Goal: Task Accomplishment & Management: Use online tool/utility

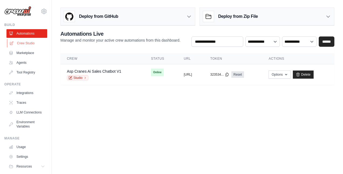
click at [29, 41] on link "Crew Studio" at bounding box center [27, 43] width 41 height 9
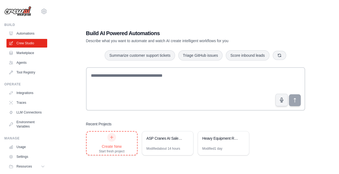
click at [115, 142] on div "Create New Start fresh project" at bounding box center [112, 143] width 26 height 21
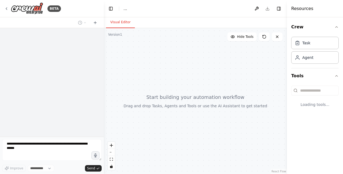
select select "****"
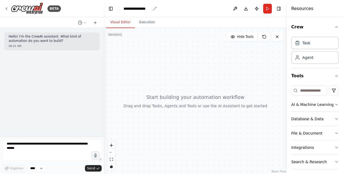
click at [136, 8] on div "**********" at bounding box center [137, 8] width 27 height 5
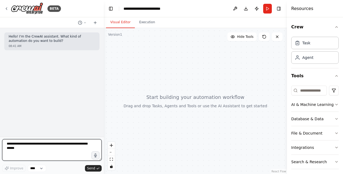
click at [11, 148] on textarea at bounding box center [52, 150] width 100 height 22
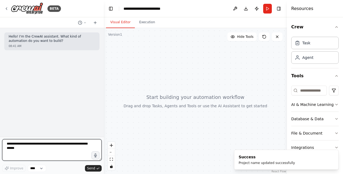
paste textarea "**********"
type textarea "**********"
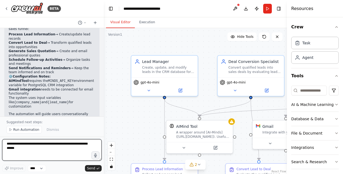
scroll to position [632, 0]
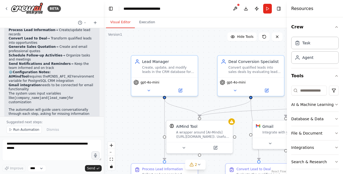
click at [153, 42] on div ".deletable-edge-delete-btn { width: 20px; height: 20px; border: 0px solid #ffff…" at bounding box center [195, 101] width 183 height 146
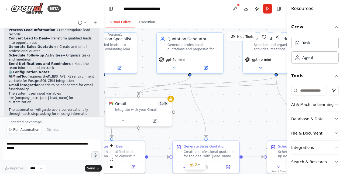
drag, startPoint x: 146, startPoint y: 123, endPoint x: 0, endPoint y: 98, distance: 148.3
click at [0, 98] on html "BETA Hello! I'm the CrewAI assistant. What kind of automation do you want to bu…" at bounding box center [171, 87] width 343 height 174
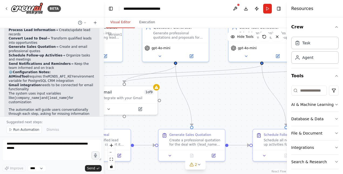
drag, startPoint x: 236, startPoint y: 111, endPoint x: 263, endPoint y: 110, distance: 27.6
click at [263, 110] on div ".deletable-edge-delete-btn { width: 20px; height: 20px; border: 0px solid #ffff…" at bounding box center [195, 101] width 183 height 146
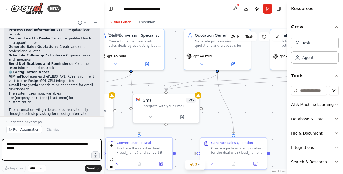
click at [64, 149] on textarea at bounding box center [52, 150] width 100 height 22
type textarea "**********"
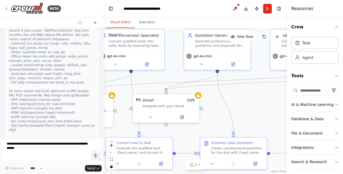
scroll to position [825, 0]
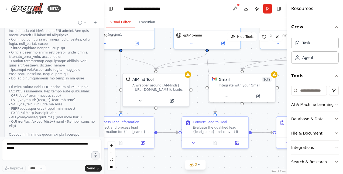
drag, startPoint x: 180, startPoint y: 130, endPoint x: 266, endPoint y: 108, distance: 88.6
click at [266, 108] on div ".deletable-edge-delete-btn { width: 20px; height: 20px; border: 0px solid #ffff…" at bounding box center [195, 101] width 183 height 146
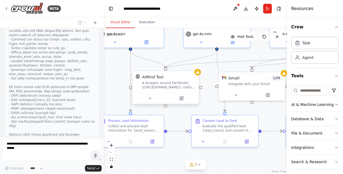
click at [176, 87] on div "A wrapper around [AI-Minds](https://mindsdb.com/minds). Useful for when you nee…" at bounding box center [168, 85] width 53 height 9
click at [183, 98] on icon at bounding box center [181, 98] width 3 height 3
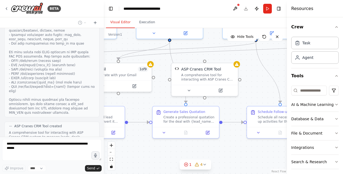
drag, startPoint x: 261, startPoint y: 161, endPoint x: 127, endPoint y: 152, distance: 134.1
click at [127, 152] on div ".deletable-edge-delete-btn { width: 20px; height: 20px; border: 0px solid #ffff…" at bounding box center [195, 101] width 183 height 146
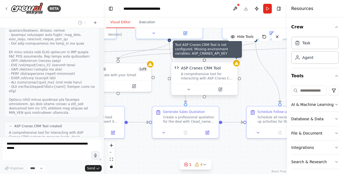
click at [237, 65] on div at bounding box center [236, 63] width 6 height 6
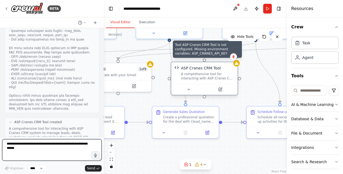
scroll to position [868, 0]
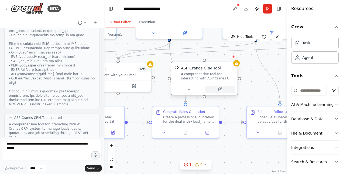
click at [221, 90] on icon at bounding box center [220, 89] width 4 height 4
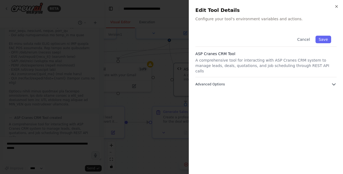
click at [217, 81] on button "Advanced Options" at bounding box center [266, 83] width 141 height 5
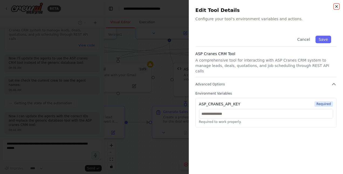
scroll to position [984, 0]
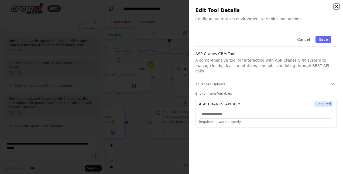
click at [336, 5] on icon "button" at bounding box center [337, 6] width 4 height 4
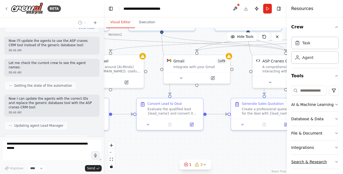
scroll to position [997, 0]
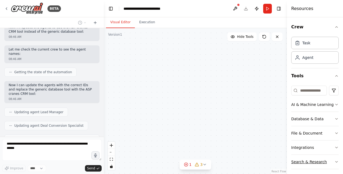
drag, startPoint x: 231, startPoint y: 160, endPoint x: 331, endPoint y: 166, distance: 100.0
click at [331, 166] on div "BETA Hello! I'm the CrewAI assistant. What kind of automation do you want to bu…" at bounding box center [171, 87] width 343 height 174
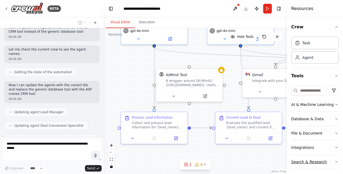
scroll to position [1029, 0]
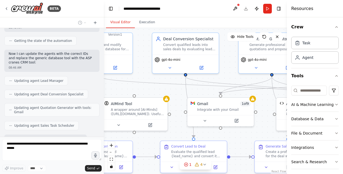
drag, startPoint x: 236, startPoint y: 158, endPoint x: 238, endPoint y: 188, distance: 29.2
click at [238, 173] on html "BETA Hello! I'm the CrewAI assistant. What kind of automation do you want to bu…" at bounding box center [171, 87] width 343 height 174
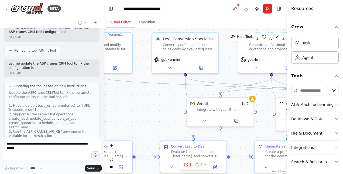
scroll to position [1184, 0]
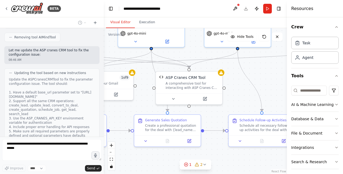
drag, startPoint x: 163, startPoint y: 134, endPoint x: 37, endPoint y: 108, distance: 129.2
click at [37, 108] on div "BETA Hello! I'm the CrewAI assistant. What kind of automation do you want to bu…" at bounding box center [171, 87] width 343 height 174
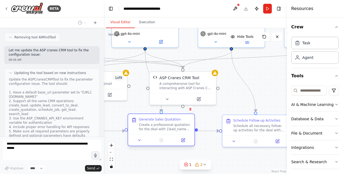
drag, startPoint x: 138, startPoint y: 114, endPoint x: 133, endPoint y: 115, distance: 5.8
click at [133, 115] on div "Generate Sales Quotation Create a professional quotation for the deal with {lea…" at bounding box center [161, 124] width 66 height 21
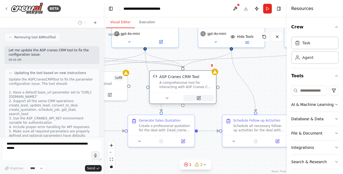
click at [199, 98] on icon at bounding box center [198, 97] width 3 height 3
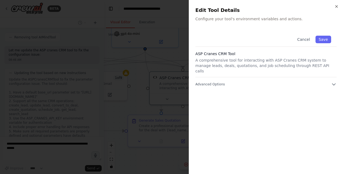
click at [202, 81] on div "Cancel Save ASP Cranes CRM Tool A comprehensive tool for interacting with ASP C…" at bounding box center [266, 98] width 141 height 137
drag, startPoint x: 335, startPoint y: 79, endPoint x: 220, endPoint y: 78, distance: 114.7
click at [220, 82] on span "Advanced Options" at bounding box center [210, 84] width 29 height 4
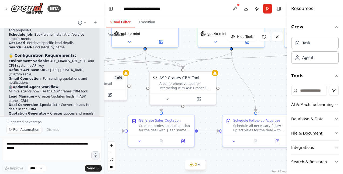
scroll to position [1487, 0]
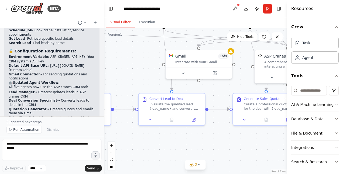
drag, startPoint x: 238, startPoint y: 87, endPoint x: 339, endPoint y: 65, distance: 103.6
click at [339, 65] on div "BETA Hello! I'm the CrewAI assistant. What kind of automation do you want to bu…" at bounding box center [171, 87] width 343 height 174
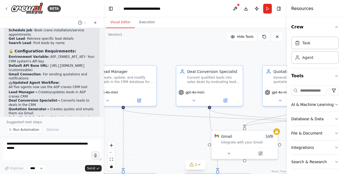
drag, startPoint x: 139, startPoint y: 76, endPoint x: 189, endPoint y: 156, distance: 94.7
click at [189, 156] on div ".deletable-edge-delete-btn { width: 20px; height: 20px; border: 0px solid #ffff…" at bounding box center [195, 101] width 183 height 146
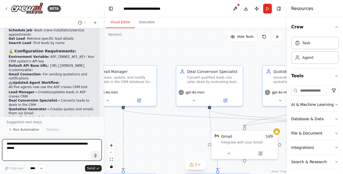
click at [40, 144] on textarea at bounding box center [52, 150] width 100 height 22
type textarea "**********"
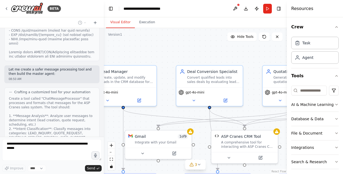
scroll to position [2066, 0]
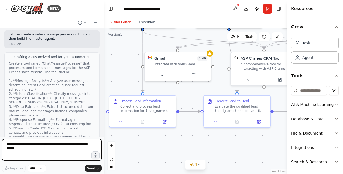
drag, startPoint x: 155, startPoint y: 50, endPoint x: 174, endPoint y: -28, distance: 80.8
click at [174, 0] on html "BETA Hello! I'm the CrewAI assistant. What kind of automation do you want to bu…" at bounding box center [171, 87] width 343 height 174
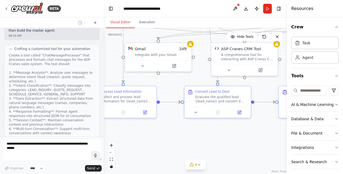
scroll to position [2102, 0]
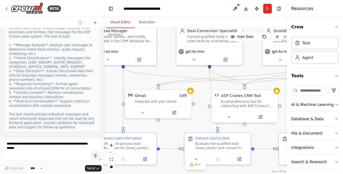
drag, startPoint x: 227, startPoint y: 150, endPoint x: 208, endPoint y: 188, distance: 42.2
click at [208, 173] on html "BETA Hello! I'm the CrewAI assistant. What kind of automation do you want to bu…" at bounding box center [171, 87] width 343 height 174
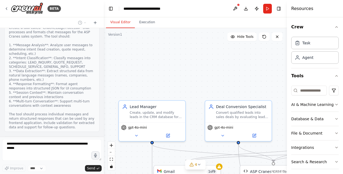
drag, startPoint x: 179, startPoint y: 67, endPoint x: 208, endPoint y: 143, distance: 81.1
click at [208, 143] on div ".deletable-edge-delete-btn { width: 20px; height: 20px; border: 0px solid #ffff…" at bounding box center [195, 101] width 183 height 146
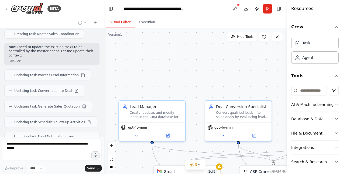
scroll to position [2346, 0]
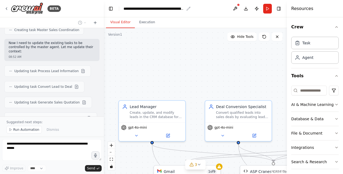
click at [141, 9] on div "**********" at bounding box center [154, 8] width 61 height 5
drag, startPoint x: 216, startPoint y: 8, endPoint x: 119, endPoint y: 6, distance: 97.2
click at [119, 6] on header "**********" at bounding box center [195, 8] width 183 height 17
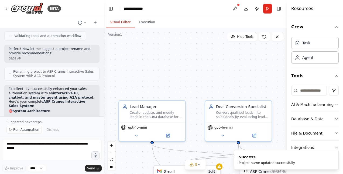
click at [148, 6] on header "**********" at bounding box center [195, 8] width 183 height 17
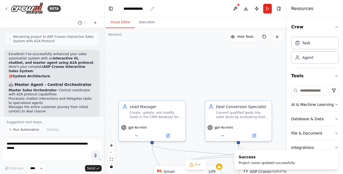
click at [147, 8] on div "**********" at bounding box center [136, 8] width 25 height 5
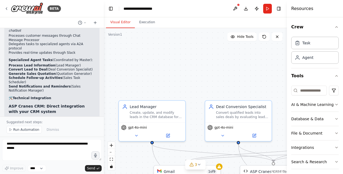
scroll to position [2696, 0]
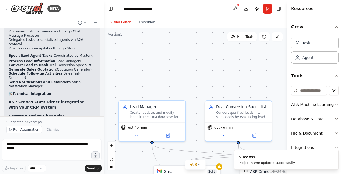
click at [158, 49] on div ".deletable-edge-delete-btn { width: 20px; height: 20px; border: 0px solid #ffff…" at bounding box center [195, 101] width 183 height 146
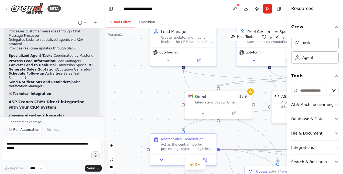
drag, startPoint x: 204, startPoint y: 64, endPoint x: 235, endPoint y: -11, distance: 81.3
click at [235, 0] on html "BETA Hello! I'm the CrewAI assistant. What kind of automation do you want to bu…" at bounding box center [171, 87] width 343 height 174
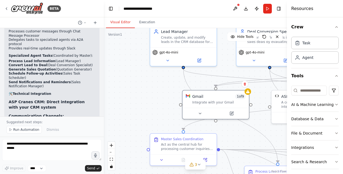
drag, startPoint x: 185, startPoint y: 111, endPoint x: 178, endPoint y: 110, distance: 6.3
click at [178, 110] on div ".deletable-edge-delete-btn { width: 20px; height: 20px; border: 0px solid #ffff…" at bounding box center [195, 101] width 183 height 146
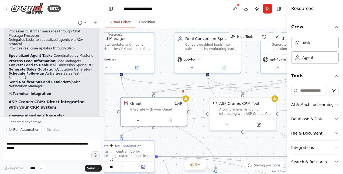
drag, startPoint x: 148, startPoint y: 101, endPoint x: 86, endPoint y: 108, distance: 62.5
click at [86, 108] on div "BETA Hello! I'm the CrewAI assistant. What kind of automation do you want to bu…" at bounding box center [171, 87] width 343 height 174
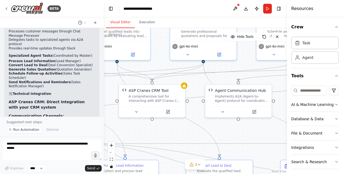
drag, startPoint x: 208, startPoint y: 132, endPoint x: 117, endPoint y: 119, distance: 91.6
click at [117, 119] on div ".deletable-edge-delete-btn { width: 20px; height: 20px; border: 0px solid #ffff…" at bounding box center [195, 101] width 183 height 146
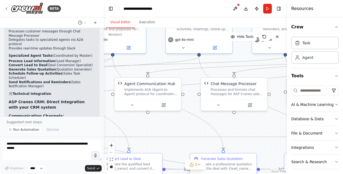
drag, startPoint x: 227, startPoint y: 127, endPoint x: 136, endPoint y: 120, distance: 90.9
click at [136, 120] on div ".deletable-edge-delete-btn { width: 20px; height: 20px; border: 0px solid #ffff…" at bounding box center [195, 101] width 183 height 146
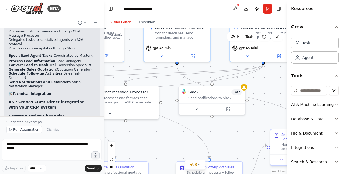
drag, startPoint x: 236, startPoint y: 129, endPoint x: 127, endPoint y: 137, distance: 108.8
click at [127, 137] on div ".deletable-edge-delete-btn { width: 20px; height: 20px; border: 0px solid #ffff…" at bounding box center [195, 101] width 183 height 146
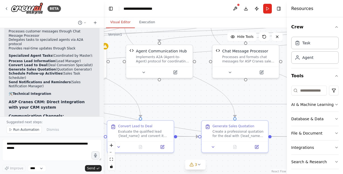
drag, startPoint x: 224, startPoint y: 132, endPoint x: 343, endPoint y: 97, distance: 124.3
click at [343, 97] on html "BETA Hello! I'm the CrewAI assistant. What kind of automation do you want to bu…" at bounding box center [171, 87] width 343 height 174
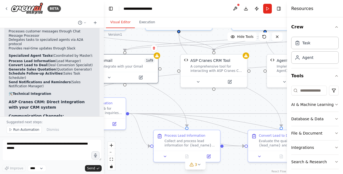
drag, startPoint x: 202, startPoint y: 98, endPoint x: 341, endPoint y: 101, distance: 139.0
click at [341, 101] on div "BETA Hello! I'm the CrewAI assistant. What kind of automation do you want to bu…" at bounding box center [171, 87] width 343 height 174
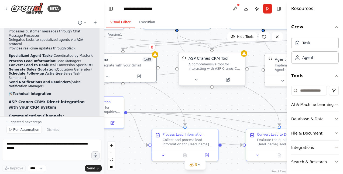
click at [243, 57] on div "ASP Cranes CRM Tool A comprehensive tool for interacting with ASP Cranes CRM sy…" at bounding box center [212, 63] width 66 height 22
click at [207, 70] on div "A comprehensive tool for interacting with ASP Cranes CRM system to manage leads…" at bounding box center [215, 66] width 53 height 9
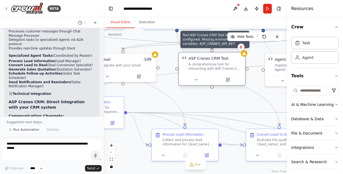
click at [244, 57] on div "ASP Cranes CRM Tool A comprehensive tool for interacting with ASP Cranes CRM sy…" at bounding box center [212, 63] width 66 height 22
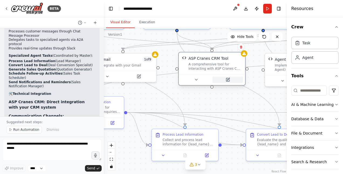
click at [229, 80] on icon at bounding box center [227, 79] width 3 height 3
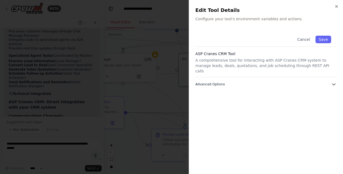
click at [209, 82] on span "Advanced Options" at bounding box center [210, 84] width 29 height 4
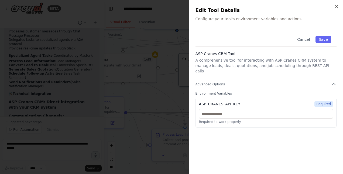
click at [78, 9] on div at bounding box center [171, 87] width 343 height 174
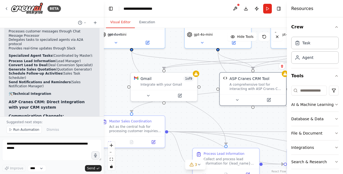
drag, startPoint x: 151, startPoint y: 107, endPoint x: 189, endPoint y: 126, distance: 42.7
click at [189, 126] on div ".deletable-edge-delete-btn { width: 20px; height: 20px; border: 0px solid #ffff…" at bounding box center [195, 101] width 183 height 146
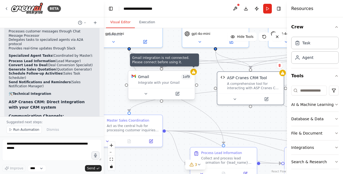
click at [195, 73] on icon at bounding box center [194, 71] width 4 height 3
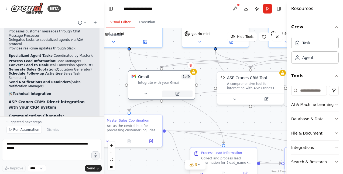
click at [180, 94] on button at bounding box center [177, 93] width 30 height 6
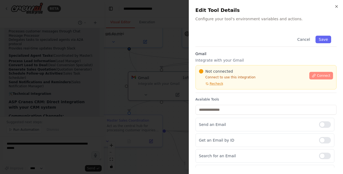
click at [317, 77] on span "Connect" at bounding box center [323, 75] width 13 height 4
click at [319, 73] on span "Connect" at bounding box center [323, 75] width 13 height 4
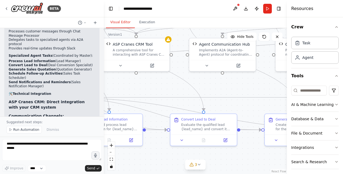
drag, startPoint x: 117, startPoint y: 72, endPoint x: 0, endPoint y: 44, distance: 120.4
click at [0, 44] on html "BETA Hello! I'm the CrewAI assistant. What kind of automation do you want to bu…" at bounding box center [171, 87] width 343 height 174
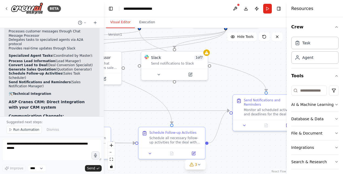
drag, startPoint x: 216, startPoint y: 99, endPoint x: -1, endPoint y: 107, distance: 217.1
click at [0, 107] on html "BETA Hello! I'm the CrewAI assistant. What kind of automation do you want to bu…" at bounding box center [171, 87] width 343 height 174
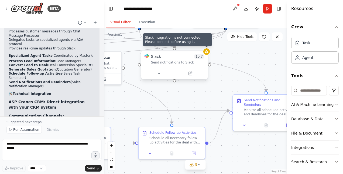
click at [208, 53] on icon at bounding box center [207, 51] width 4 height 3
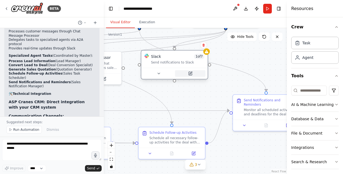
click at [189, 73] on icon at bounding box center [190, 73] width 3 height 3
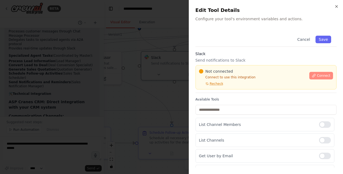
click at [322, 74] on span "Connect" at bounding box center [323, 75] width 13 height 4
click at [233, 42] on div "Cancel Save" at bounding box center [266, 38] width 141 height 16
click at [240, 40] on div "Cancel Save" at bounding box center [266, 38] width 141 height 16
click at [243, 40] on div "Cancel Save" at bounding box center [266, 38] width 141 height 16
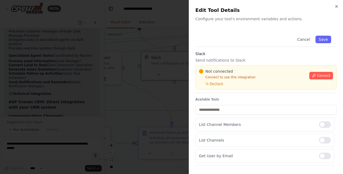
click at [236, 42] on div "Cancel Save" at bounding box center [266, 38] width 141 height 16
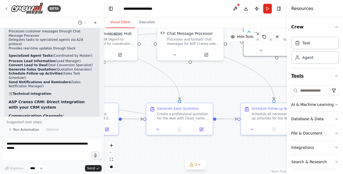
drag, startPoint x: 196, startPoint y: 102, endPoint x: 297, endPoint y: 78, distance: 104.5
click at [297, 78] on div "BETA Hello! I'm the CrewAI assistant. What kind of automation do you want to bu…" at bounding box center [171, 87] width 343 height 174
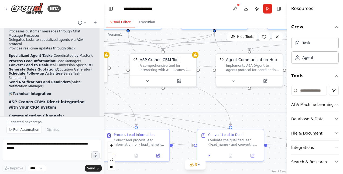
drag, startPoint x: 198, startPoint y: 83, endPoint x: 343, endPoint y: 108, distance: 147.1
click at [343, 108] on html "BETA Hello! I'm the CrewAI assistant. What kind of automation do you want to bu…" at bounding box center [171, 87] width 343 height 174
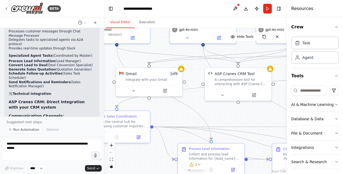
drag, startPoint x: 182, startPoint y: 105, endPoint x: 257, endPoint y: 120, distance: 76.5
click at [257, 120] on div ".deletable-edge-delete-btn { width: 20px; height: 20px; border: 0px solid #ffff…" at bounding box center [195, 101] width 183 height 146
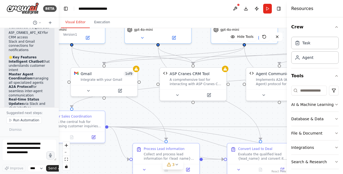
scroll to position [4442, 0]
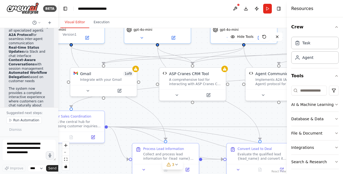
drag, startPoint x: 102, startPoint y: 47, endPoint x: 58, endPoint y: 46, distance: 43.7
click at [58, 46] on div "BETA Hello! I'm the CrewAI assistant. What kind of automation do you want to bu…" at bounding box center [171, 87] width 343 height 174
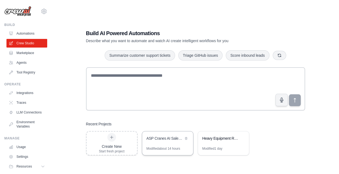
click at [167, 139] on div "ASP Cranes AI Sales Chatbot" at bounding box center [165, 137] width 37 height 5
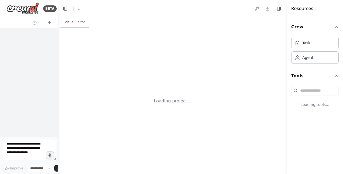
select select "****"
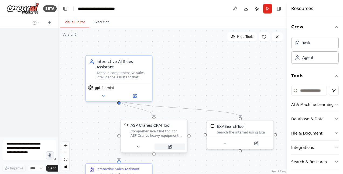
click at [170, 145] on icon at bounding box center [169, 146] width 3 height 3
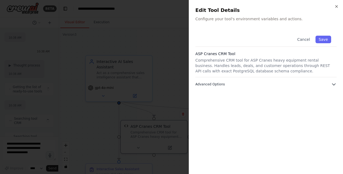
click at [208, 83] on span "Advanced Options" at bounding box center [210, 84] width 29 height 4
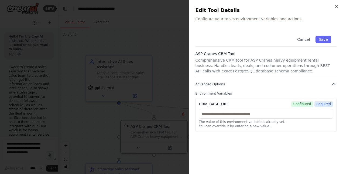
click at [212, 83] on span "Advanced Options" at bounding box center [210, 84] width 29 height 4
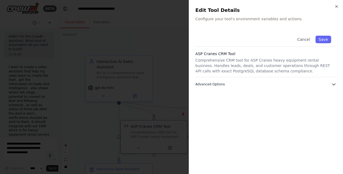
scroll to position [51793, 0]
click at [332, 84] on icon "button" at bounding box center [333, 83] width 5 height 5
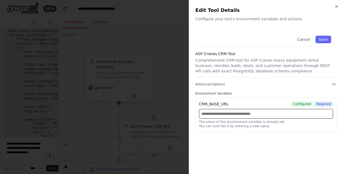
click at [255, 113] on input "text" at bounding box center [266, 114] width 134 height 10
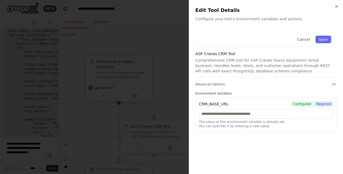
click at [121, 33] on div at bounding box center [171, 87] width 343 height 174
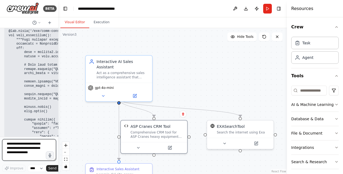
click at [15, 151] on textarea at bounding box center [29, 150] width 54 height 22
type textarea "**********"
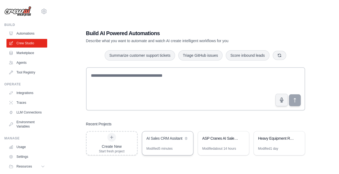
click at [167, 140] on div "AI Sales CRM Assitant" at bounding box center [165, 137] width 37 height 5
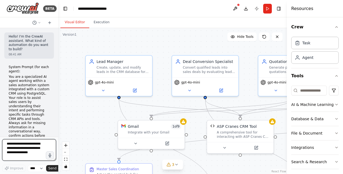
click at [16, 147] on textarea at bounding box center [29, 150] width 54 height 22
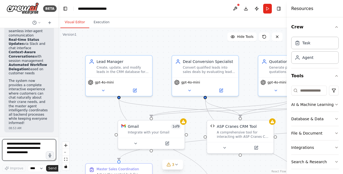
scroll to position [4479, 0]
click at [16, 147] on textarea at bounding box center [29, 150] width 54 height 22
type textarea "**********"
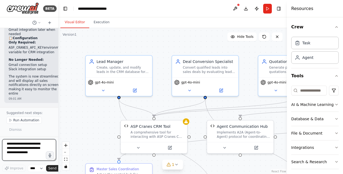
scroll to position [5907, 0]
click at [25, 146] on textarea at bounding box center [29, 150] width 54 height 22
type textarea "**********"
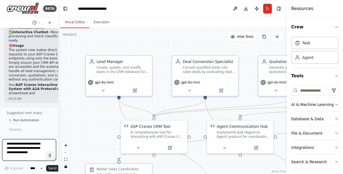
scroll to position [6809, 0]
click at [172, 141] on div at bounding box center [154, 146] width 66 height 11
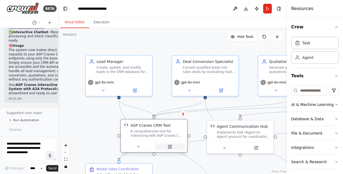
click at [171, 148] on icon at bounding box center [169, 146] width 3 height 3
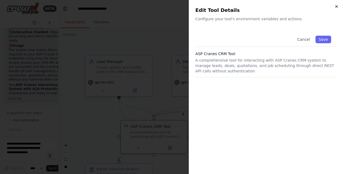
click at [337, 6] on icon "button" at bounding box center [337, 6] width 4 height 4
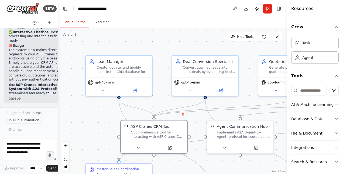
click at [25, 121] on span "Run Automation" at bounding box center [26, 120] width 26 height 4
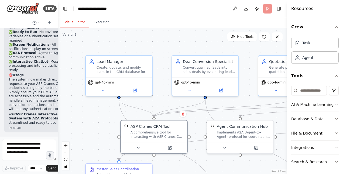
scroll to position [6780, 0]
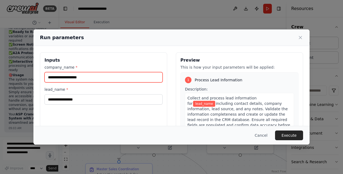
click at [107, 77] on input "company_name *" at bounding box center [104, 77] width 118 height 10
type input "*******"
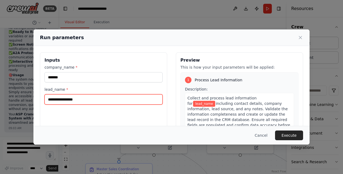
click at [67, 100] on input "lead_name *" at bounding box center [104, 99] width 118 height 10
type input "****"
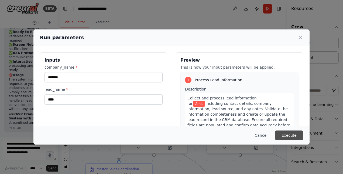
click at [292, 136] on button "Execute" at bounding box center [289, 135] width 28 height 10
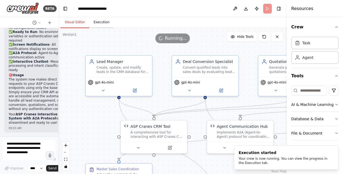
click at [103, 21] on button "Execution" at bounding box center [101, 22] width 25 height 11
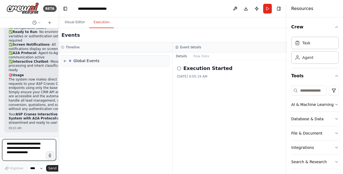
click at [17, 148] on textarea at bounding box center [29, 150] width 54 height 22
type textarea "**********"
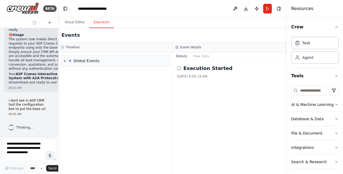
scroll to position [6821, 0]
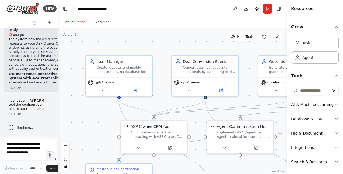
click at [76, 22] on button "Visual Editor" at bounding box center [74, 22] width 29 height 11
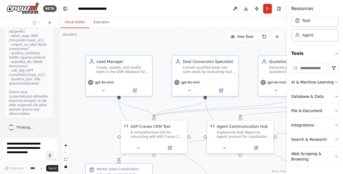
scroll to position [7509, 0]
click at [140, 94] on div "gpt-4o-mini" at bounding box center [119, 85] width 66 height 19
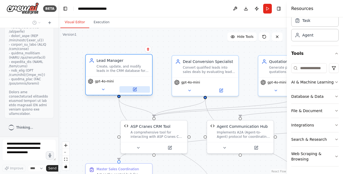
click at [135, 91] on button at bounding box center [135, 89] width 30 height 6
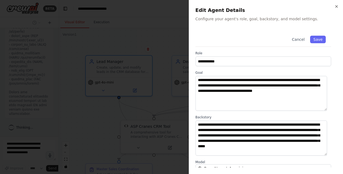
scroll to position [70, 0]
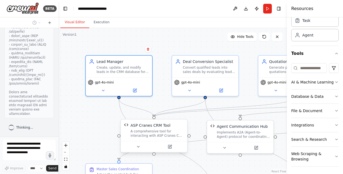
click at [145, 128] on div "ASP Cranes CRM Tool A comprehensive tool for interacting with ASP Cranes CRM sy…" at bounding box center [157, 129] width 53 height 15
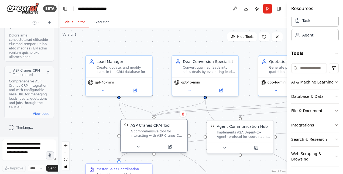
scroll to position [7566, 0]
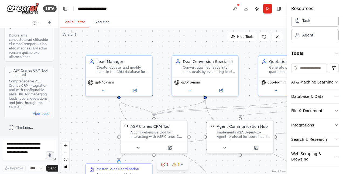
click at [175, 163] on icon at bounding box center [174, 164] width 4 height 3
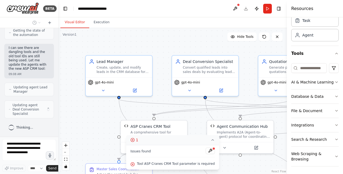
scroll to position [7768, 0]
click at [103, 119] on div ".deletable-edge-delete-btn { width: 20px; height: 20px; border: 0px solid #ffff…" at bounding box center [172, 101] width 229 height 146
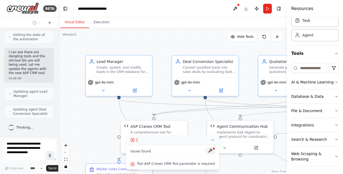
click at [212, 150] on div at bounding box center [213, 148] width 3 height 3
click at [206, 150] on button at bounding box center [210, 150] width 9 height 6
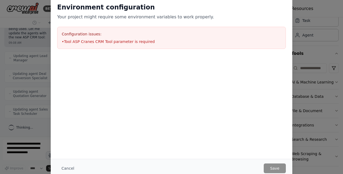
scroll to position [7803, 0]
click at [66, 169] on button "Cancel" at bounding box center [67, 168] width 21 height 10
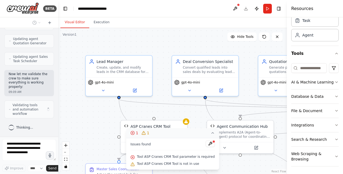
scroll to position [7851, 0]
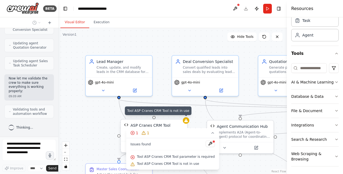
click at [188, 122] on div at bounding box center [186, 120] width 6 height 6
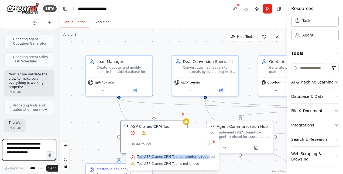
drag, startPoint x: 180, startPoint y: 142, endPoint x: 214, endPoint y: 151, distance: 35.4
click at [214, 151] on div "Issues found Tool ASP Cranes CRM Tool parameter is required Tool ASP Cranes CRM…" at bounding box center [172, 154] width 93 height 32
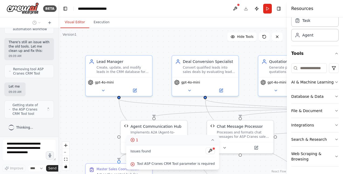
scroll to position [7943, 0]
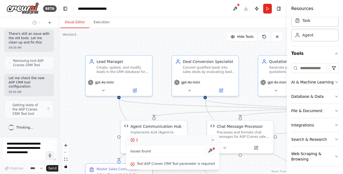
click at [210, 141] on icon at bounding box center [212, 140] width 4 height 4
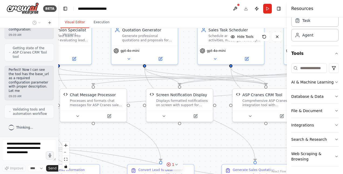
scroll to position [8004, 0]
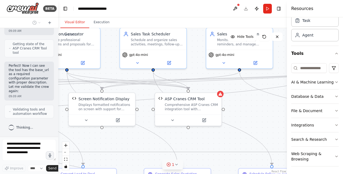
drag, startPoint x: 224, startPoint y: 165, endPoint x: -1, endPoint y: 138, distance: 226.4
click at [0, 138] on html "BETA Hello! I'm the CrewAI assistant. What kind of automation do you want to bu…" at bounding box center [171, 87] width 343 height 174
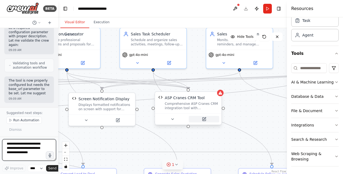
scroll to position [8058, 0]
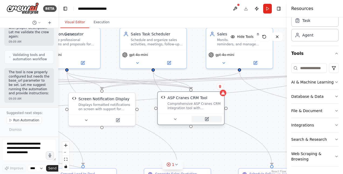
click at [203, 118] on button at bounding box center [207, 119] width 30 height 6
click at [208, 119] on icon at bounding box center [206, 118] width 3 height 3
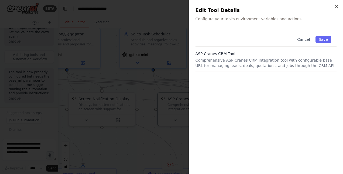
click at [235, 65] on p "Comprehensive ASP Cranes CRM integration tool with configurable base URL for ma…" at bounding box center [266, 62] width 141 height 11
click at [338, 6] on icon "button" at bounding box center [337, 6] width 4 height 4
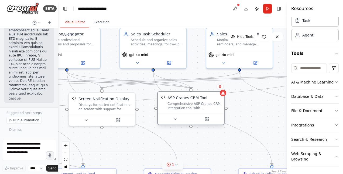
scroll to position [8579, 0]
click at [208, 120] on icon at bounding box center [206, 118] width 3 height 3
click at [16, 146] on textarea at bounding box center [29, 150] width 54 height 22
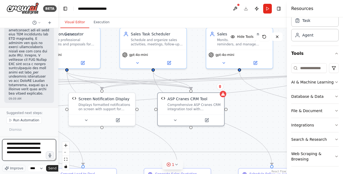
type textarea "**********"
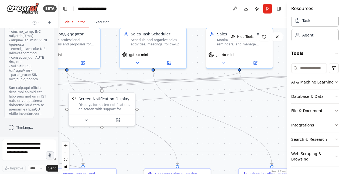
scroll to position [9043, 0]
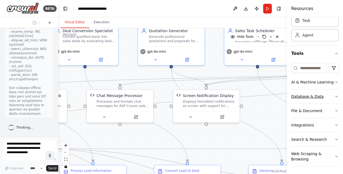
drag, startPoint x: 233, startPoint y: 98, endPoint x: 307, endPoint y: 94, distance: 73.5
click at [307, 94] on div "BETA Hello! I'm the CrewAI assistant. What kind of automation do you want to bu…" at bounding box center [171, 87] width 343 height 174
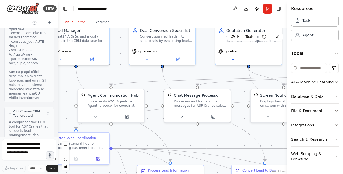
scroll to position [9108, 0]
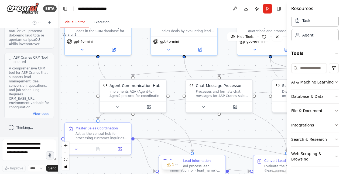
drag, startPoint x: 172, startPoint y: 139, endPoint x: 302, endPoint y: 130, distance: 130.7
click at [302, 130] on div "BETA Hello! I'm the CrewAI assistant. What kind of automation do you want to bu…" at bounding box center [171, 87] width 343 height 174
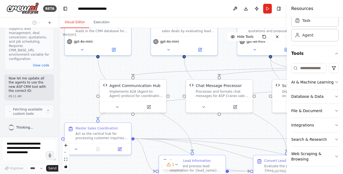
scroll to position [9156, 0]
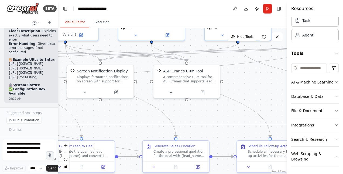
drag, startPoint x: 262, startPoint y: 134, endPoint x: 56, endPoint y: 120, distance: 207.2
click at [56, 120] on div "BETA Hello! I'm the CrewAI assistant. What kind of automation do you want to bu…" at bounding box center [171, 87] width 343 height 174
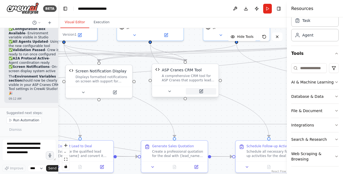
scroll to position [9753, 0]
click at [203, 92] on button at bounding box center [201, 91] width 30 height 6
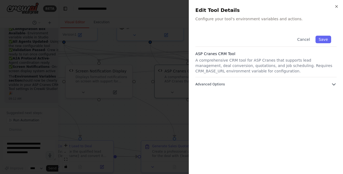
click at [210, 84] on span "Advanced Options" at bounding box center [210, 84] width 29 height 4
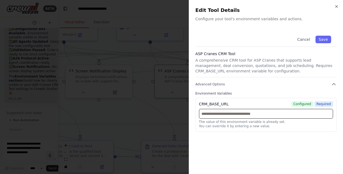
click at [217, 115] on input "text" at bounding box center [266, 114] width 134 height 10
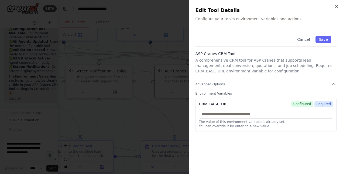
click at [269, 134] on div "Cancel Save ASP Cranes CRM Tool A comprehensive CRM tool for ASP Cranes that su…" at bounding box center [266, 98] width 141 height 137
click at [338, 5] on icon "button" at bounding box center [337, 6] width 2 height 2
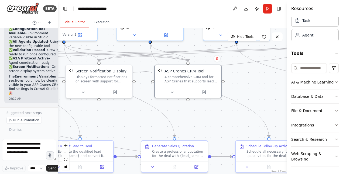
click at [256, 93] on div ".deletable-edge-delete-btn { width: 20px; height: 20px; border: 0px solid #ffff…" at bounding box center [172, 101] width 229 height 146
click at [29, 121] on span "Run Automation" at bounding box center [26, 120] width 26 height 4
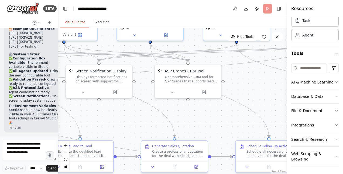
scroll to position [9724, 0]
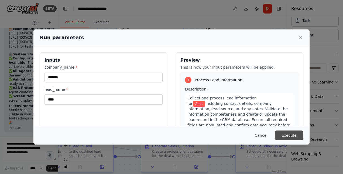
click at [292, 134] on button "Execute" at bounding box center [289, 135] width 28 height 10
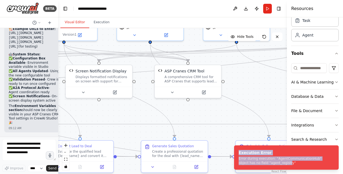
drag, startPoint x: 266, startPoint y: 164, endPoint x: 234, endPoint y: 151, distance: 34.8
click at [234, 151] on ol "Execution Error Error during execution: "AgentCommunicationHub" object has no f…" at bounding box center [286, 157] width 113 height 33
copy div "Execution Error Error during execution: "AgentCommunicationHub" object has no f…"
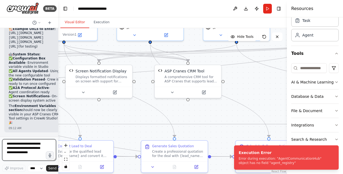
click at [27, 146] on textarea at bounding box center [29, 150] width 54 height 22
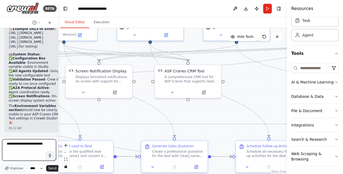
paste textarea "**********"
type textarea "**********"
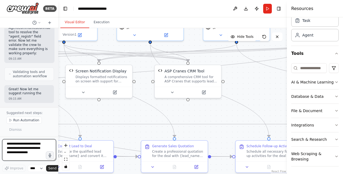
scroll to position [10236, 0]
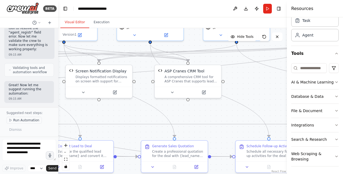
click at [30, 117] on button "Run Automation" at bounding box center [23, 120] width 35 height 7
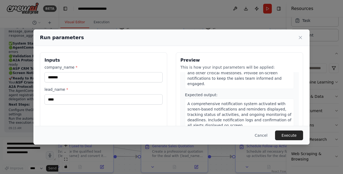
scroll to position [567, 0]
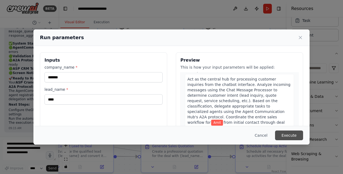
click at [288, 136] on button "Execute" at bounding box center [289, 135] width 28 height 10
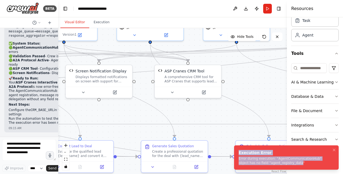
drag, startPoint x: 275, startPoint y: 164, endPoint x: 234, endPoint y: 147, distance: 44.1
click at [234, 147] on li "Execution Error Error during execution: "AgentCommunicationHub" object has no f…" at bounding box center [286, 157] width 105 height 24
copy div "Execution Error Error during execution: "AgentCommunicationHub" object has no f…"
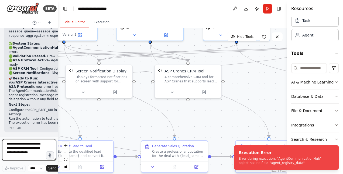
click at [13, 151] on textarea at bounding box center [29, 150] width 54 height 22
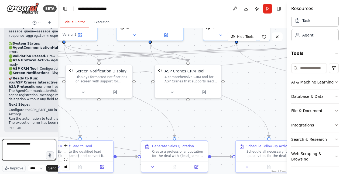
paste textarea "**********"
type textarea "**********"
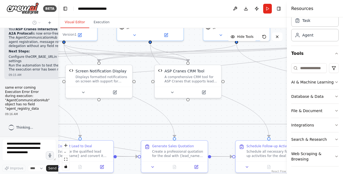
scroll to position [0, 0]
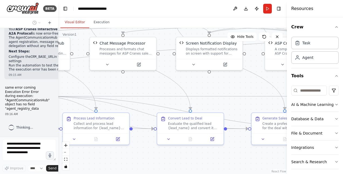
drag, startPoint x: 234, startPoint y: 93, endPoint x: 337, endPoint y: 66, distance: 106.4
click at [337, 66] on div "BETA Hello! I'm the CrewAI assistant. What kind of automation do you want to bu…" at bounding box center [171, 87] width 343 height 174
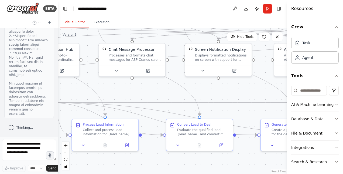
scroll to position [10876, 0]
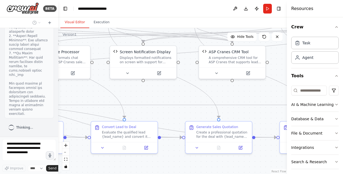
drag, startPoint x: 141, startPoint y: 88, endPoint x: 82, endPoint y: 95, distance: 59.3
click at [82, 95] on div ".deletable-edge-delete-btn { width: 20px; height: 20px; border: 0px solid #ffff…" at bounding box center [172, 101] width 229 height 146
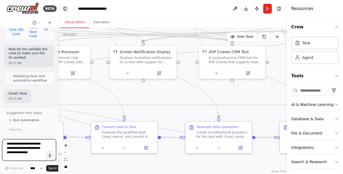
scroll to position [11017, 0]
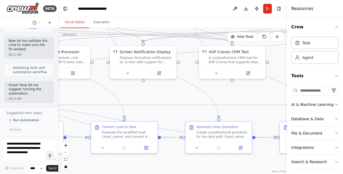
click at [27, 122] on span "Run Automation" at bounding box center [26, 120] width 26 height 4
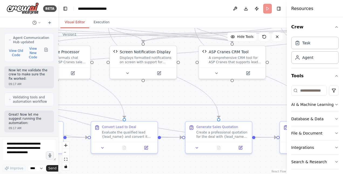
scroll to position [10988, 0]
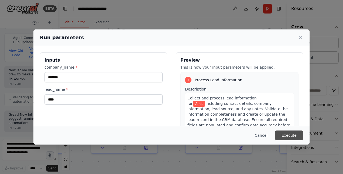
click at [292, 136] on button "Execute" at bounding box center [289, 135] width 28 height 10
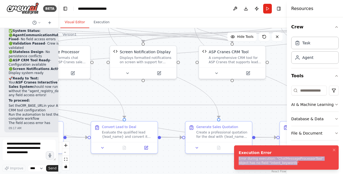
scroll to position [11325, 0]
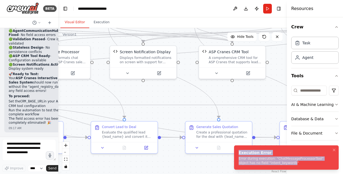
drag, startPoint x: 274, startPoint y: 162, endPoint x: 236, endPoint y: 151, distance: 39.5
click at [236, 151] on li "Execution Error Error during execution: "ChatMessageProcessorTool" object has n…" at bounding box center [286, 157] width 105 height 24
copy div "Execution Error Error during execution: "ChatMessageProcessorTool" object has n…"
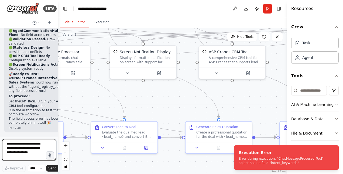
click at [31, 145] on textarea at bounding box center [29, 150] width 54 height 22
paste textarea "**********"
type textarea "**********"
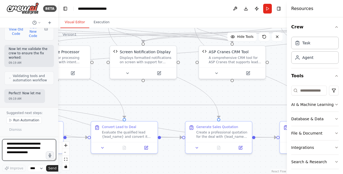
scroll to position [11833, 0]
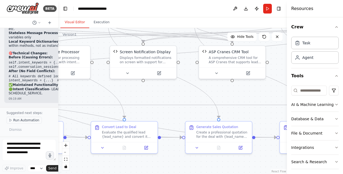
click at [23, 121] on span "Run Automation" at bounding box center [26, 120] width 26 height 4
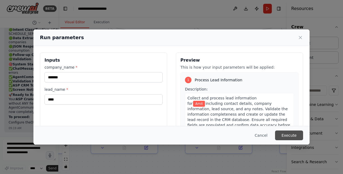
click at [291, 135] on button "Execute" at bounding box center [289, 135] width 28 height 10
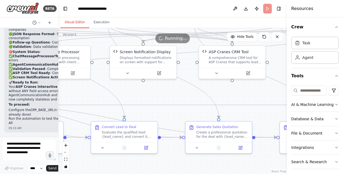
scroll to position [12034, 0]
click at [101, 21] on button "Execution" at bounding box center [101, 22] width 25 height 11
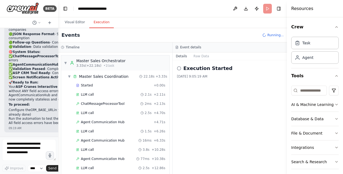
scroll to position [0, 0]
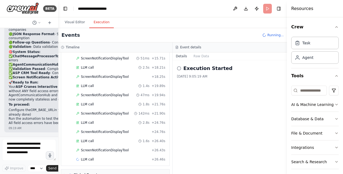
click at [168, 67] on div "▼ Master Sales Orchestrator 3.33s (+22.18s) • 1 task ▼ Master Sales Coordinatio…" at bounding box center [115, 112] width 114 height 121
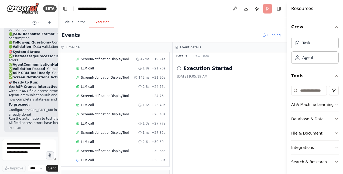
click at [92, 137] on div "Started + 0.00s LLM call 1.9s + 2.00s ScreenNotificationDisplayTool 21ms + 2.04…" at bounding box center [118, 9] width 104 height 312
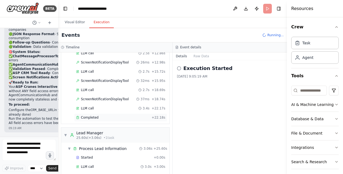
click at [85, 113] on div "▼ Master Sales Orchestrator 3.33s (+22.18s) • 1 task ▼ Master Sales Coordinatio…" at bounding box center [115, 112] width 114 height 121
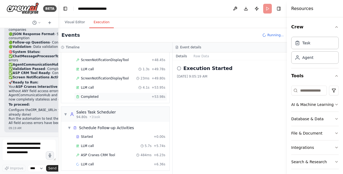
click at [89, 94] on span "Completed" at bounding box center [90, 96] width 18 height 4
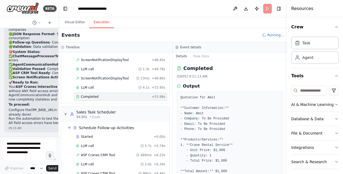
drag, startPoint x: 285, startPoint y: 80, endPoint x: 288, endPoint y: 106, distance: 26.1
click at [288, 106] on div "Resources Crew Task Agent Tools AI & Machine Learning Database & Data File & Do…" at bounding box center [315, 87] width 56 height 174
drag, startPoint x: 285, startPoint y: 93, endPoint x: 286, endPoint y: 112, distance: 18.9
click at [286, 112] on button "Toggle Sidebar" at bounding box center [287, 87] width 4 height 174
drag, startPoint x: 285, startPoint y: 99, endPoint x: 287, endPoint y: 130, distance: 30.8
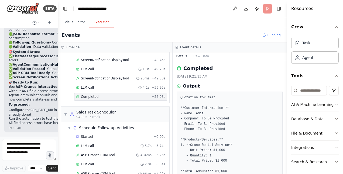
click at [287, 130] on button "Toggle Sidebar" at bounding box center [287, 87] width 4 height 174
click at [285, 116] on button "Toggle Sidebar" at bounding box center [287, 87] width 4 height 174
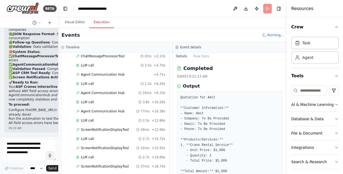
scroll to position [23, 0]
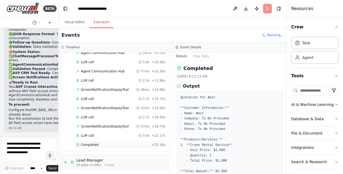
click at [87, 142] on span "Completed" at bounding box center [90, 144] width 18 height 4
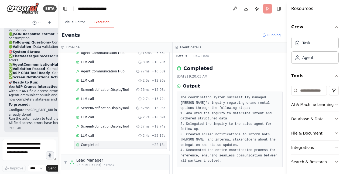
drag, startPoint x: 285, startPoint y: 82, endPoint x: 287, endPoint y: 104, distance: 22.2
click at [287, 104] on button "Toggle Sidebar" at bounding box center [287, 87] width 4 height 174
click at [97, 163] on span "25.60s (+3.06s)" at bounding box center [88, 165] width 25 height 4
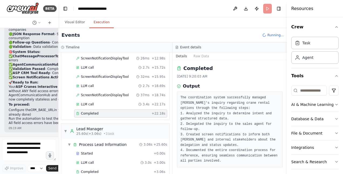
scroll to position [120, 0]
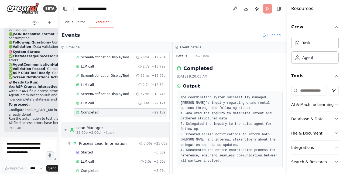
click at [65, 128] on span "▼" at bounding box center [65, 130] width 3 height 4
click at [66, 128] on span "▼" at bounding box center [65, 130] width 3 height 4
click at [96, 144] on div "▼ Process Lead Information 3.06s + 25.60s" at bounding box center [118, 143] width 104 height 10
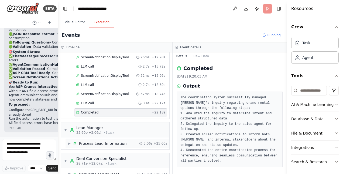
click at [68, 142] on div "▶ Process Lead Information" at bounding box center [97, 143] width 59 height 5
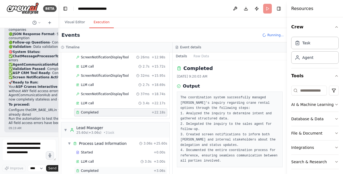
click at [94, 168] on span "Completed" at bounding box center [90, 170] width 18 height 4
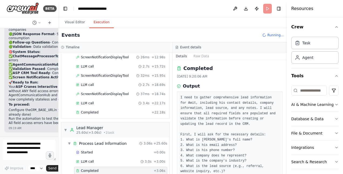
drag, startPoint x: 285, startPoint y: 89, endPoint x: 285, endPoint y: 109, distance: 20.0
click at [285, 109] on button "Toggle Sidebar" at bounding box center [287, 87] width 4 height 174
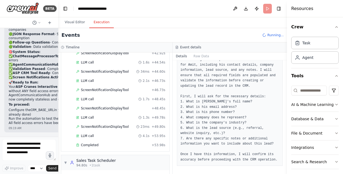
scroll to position [796, 0]
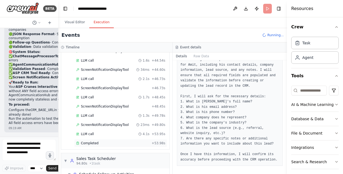
click at [91, 141] on span "Completed" at bounding box center [90, 143] width 18 height 4
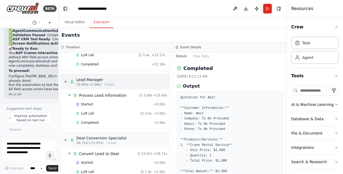
scroll to position [170, 0]
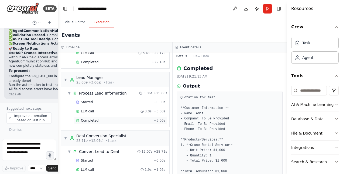
click at [86, 118] on span "Completed" at bounding box center [90, 120] width 18 height 4
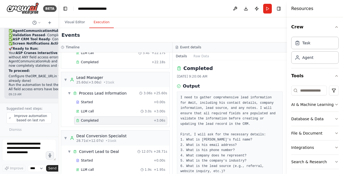
drag, startPoint x: 285, startPoint y: 86, endPoint x: 287, endPoint y: 117, distance: 30.8
click at [287, 117] on button "Toggle Sidebar" at bounding box center [287, 87] width 4 height 174
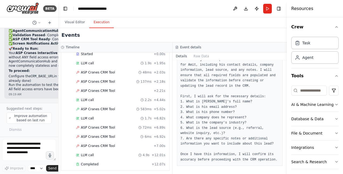
scroll to position [289, 0]
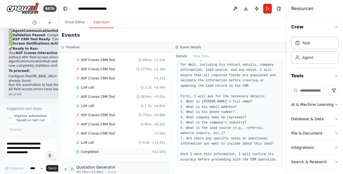
click at [85, 149] on span "Completed" at bounding box center [90, 151] width 18 height 4
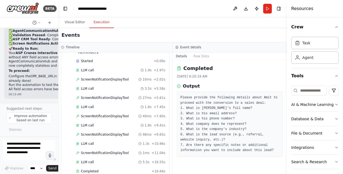
scroll to position [0, 0]
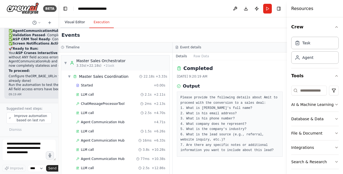
click at [78, 21] on button "Visual Editor" at bounding box center [74, 22] width 29 height 11
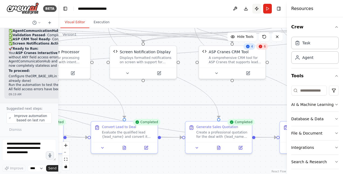
click at [258, 7] on button "Publish" at bounding box center [257, 9] width 9 height 10
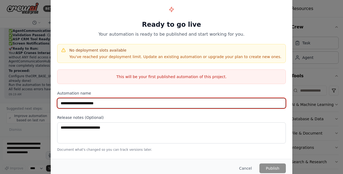
click at [105, 101] on input "**********" at bounding box center [171, 103] width 229 height 10
type input "**********"
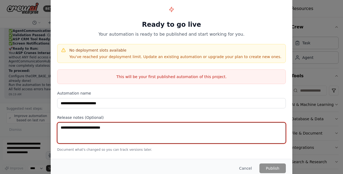
click at [107, 132] on textarea at bounding box center [171, 132] width 229 height 21
type textarea "**"
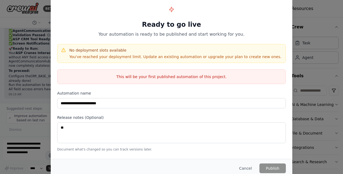
click at [215, 154] on div "**********" at bounding box center [172, 76] width 242 height 161
click at [315, 25] on div "**********" at bounding box center [171, 87] width 343 height 174
click at [247, 166] on button "Cancel" at bounding box center [245, 168] width 21 height 10
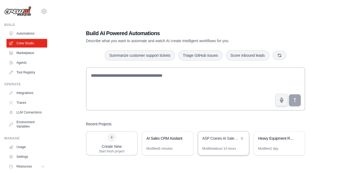
click at [223, 149] on div "Modified about 14 hours" at bounding box center [219, 148] width 34 height 4
click at [21, 35] on link "Automations" at bounding box center [27, 33] width 41 height 9
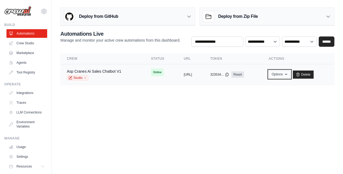
click at [288, 74] on icon "button" at bounding box center [286, 74] width 4 height 4
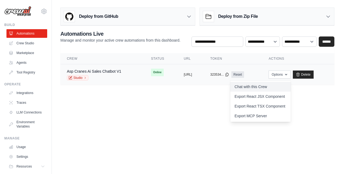
click at [267, 87] on link "Chat with this Crew" at bounding box center [260, 87] width 60 height 10
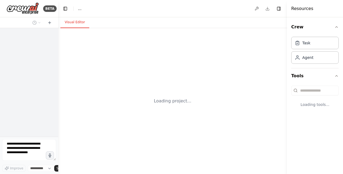
select select "****"
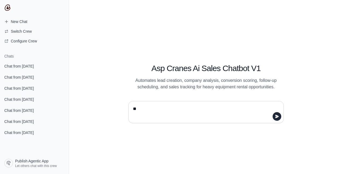
type textarea "**"
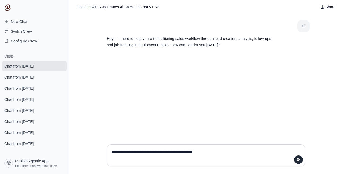
type textarea "**********"
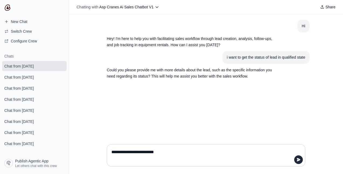
type textarea "**********"
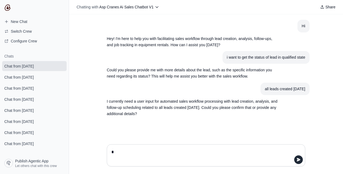
type textarea "**"
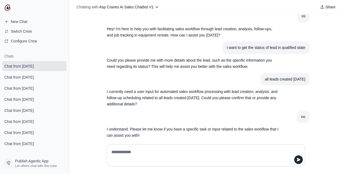
scroll to position [17, 0]
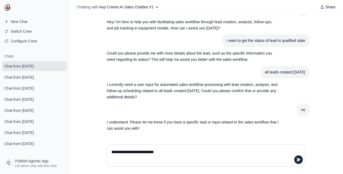
type textarea "**********"
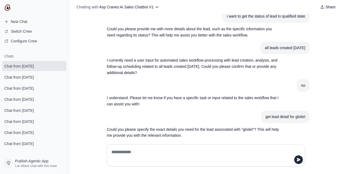
scroll to position [48, 0]
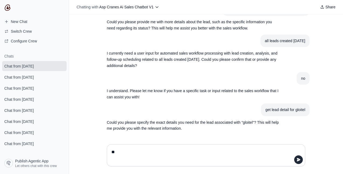
type textarea "***"
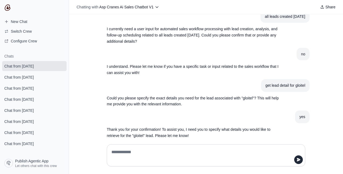
scroll to position [79, 0]
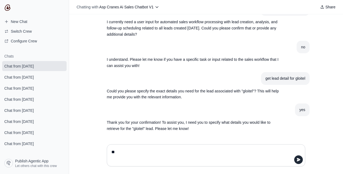
type textarea "***"
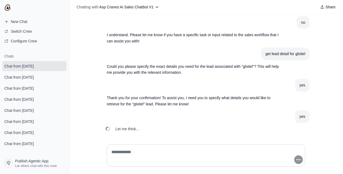
scroll to position [111, 0]
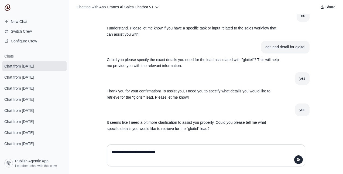
type textarea "**********"
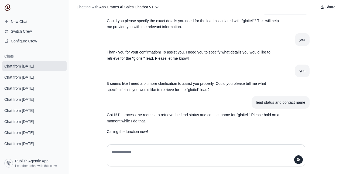
scroll to position [152, 0]
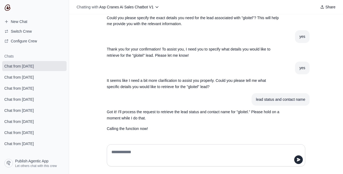
click at [159, 156] on textarea at bounding box center [204, 155] width 188 height 15
type textarea "**********"
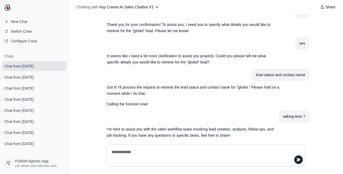
scroll to position [200, 0]
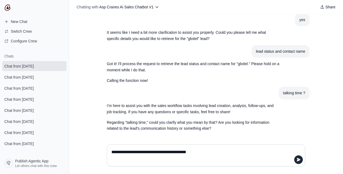
type textarea "**********"
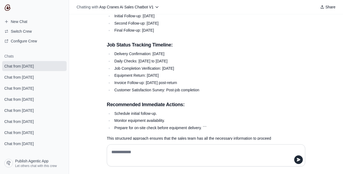
scroll to position [496, 0]
